Goal: Check status: Check status

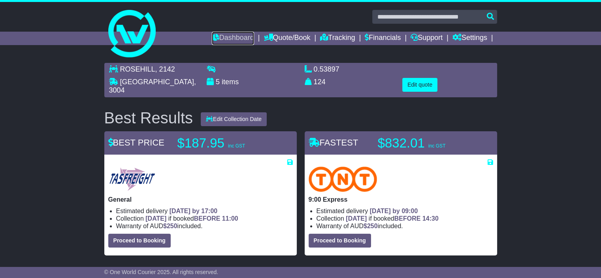
click at [222, 39] on link "Dashboard" at bounding box center [233, 38] width 42 height 13
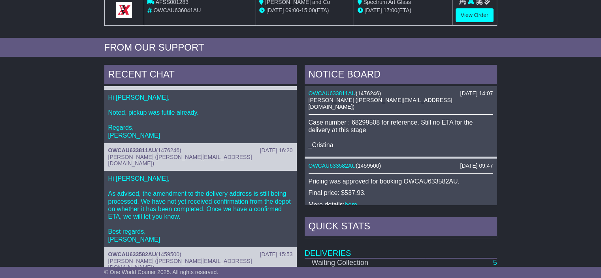
scroll to position [270, 0]
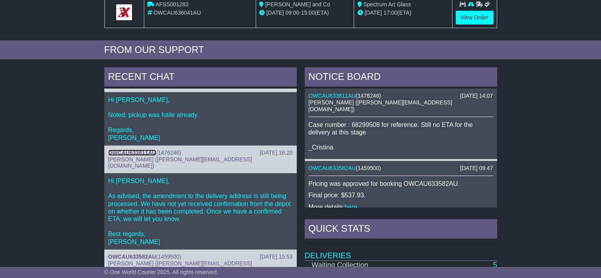
click at [129, 149] on link "OWCAU633811AU" at bounding box center [132, 152] width 48 height 6
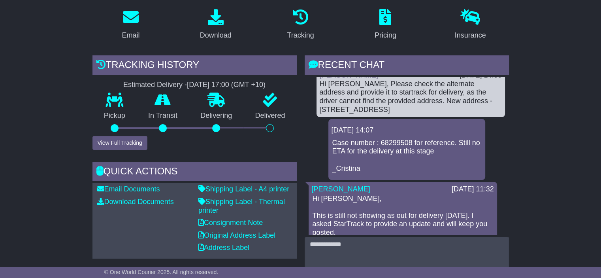
scroll to position [318, 0]
click at [90, 215] on div "Tracking history Estimated Delivery - 21 Aug 2025 - 17:00 (GMT +10) Pickup In T…" at bounding box center [195, 175] width 212 height 241
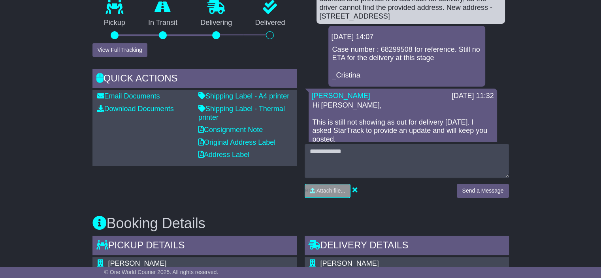
scroll to position [215, 0]
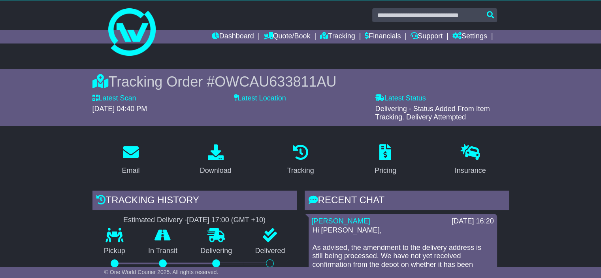
scroll to position [0, 0]
